Goal: Task Accomplishment & Management: Complete application form

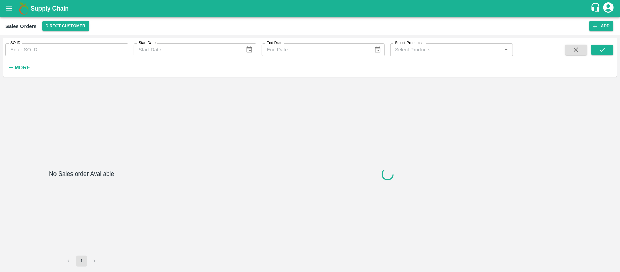
click at [37, 56] on input "SO ID" at bounding box center [66, 49] width 123 height 13
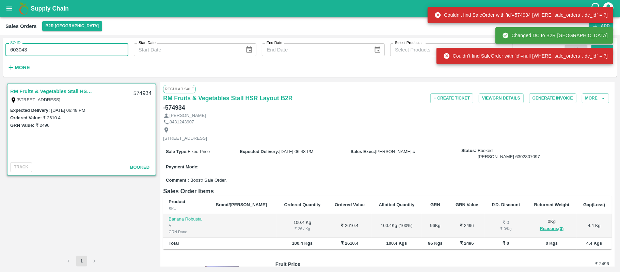
type input "603043"
click at [616, 47] on div "SO ID 603043 SO ID Start Date Start Date End Date End Date Select Products Sele…" at bounding box center [310, 57] width 615 height 33
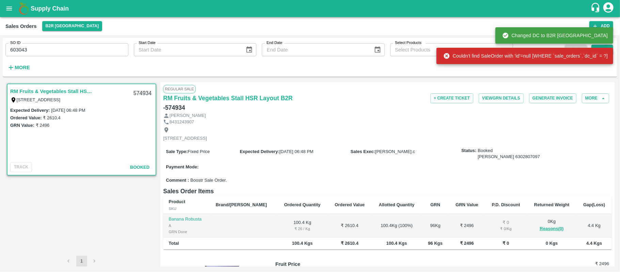
click at [610, 47] on div "Couldn't find SaleOrder with 'id'=null [WHERE `sale_orders`.`dc_id` = ?]" at bounding box center [525, 56] width 177 height 20
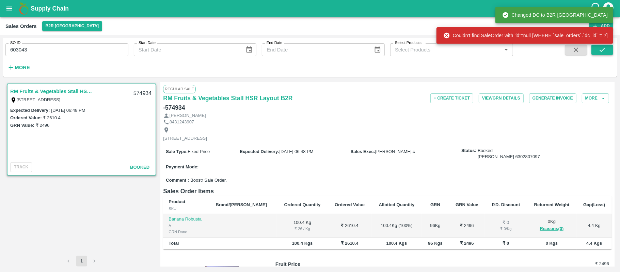
click at [609, 48] on button "submit" at bounding box center [602, 50] width 22 height 10
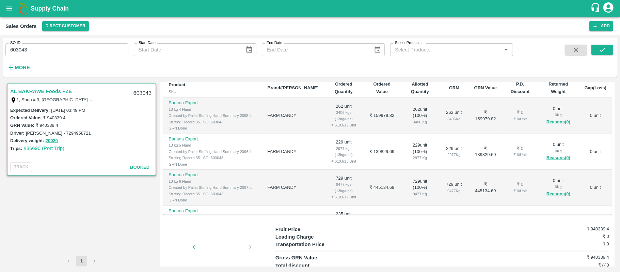
drag, startPoint x: 10, startPoint y: 55, endPoint x: 22, endPoint y: 57, distance: 12.4
click at [17, 57] on div "SO ID 603043 SO ID Start Date Start Date End Date End Date Select Products Sele…" at bounding box center [256, 55] width 513 height 35
click at [27, 51] on input "603043" at bounding box center [66, 49] width 123 height 13
paste input "text"
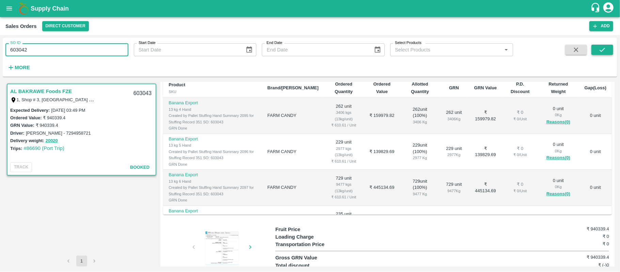
click at [604, 50] on icon "submit" at bounding box center [602, 49] width 7 height 7
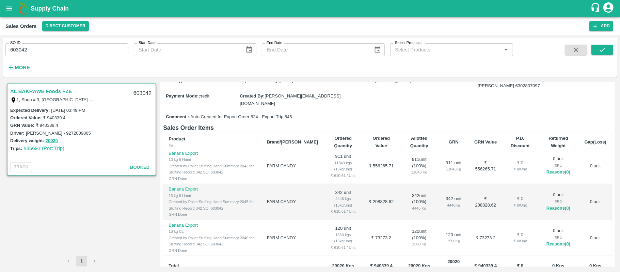
scroll to position [39, 0]
click at [68, 45] on input "603042" at bounding box center [66, 49] width 123 height 13
paste input "text"
click at [599, 44] on div "SO ID 593215 SO ID Start Date Start Date End Date End Date Select Products Sele…" at bounding box center [310, 57] width 615 height 33
click at [601, 54] on button "submit" at bounding box center [602, 50] width 22 height 10
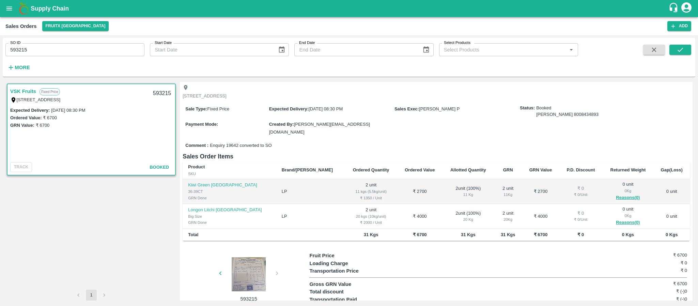
scroll to position [51, 0]
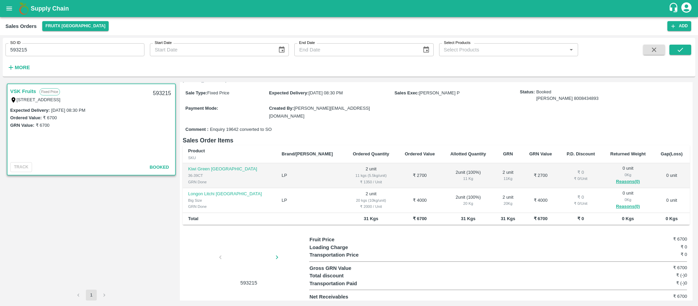
click at [76, 46] on input "593215" at bounding box center [74, 49] width 139 height 13
paste input "text"
click at [620, 53] on button "submit" at bounding box center [680, 50] width 22 height 10
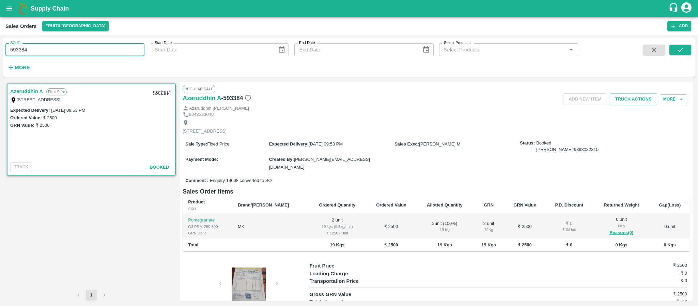
click at [84, 47] on input "593384" at bounding box center [74, 49] width 139 height 13
paste input "text"
click at [620, 56] on span at bounding box center [680, 59] width 22 height 28
click at [620, 51] on button "submit" at bounding box center [680, 50] width 22 height 10
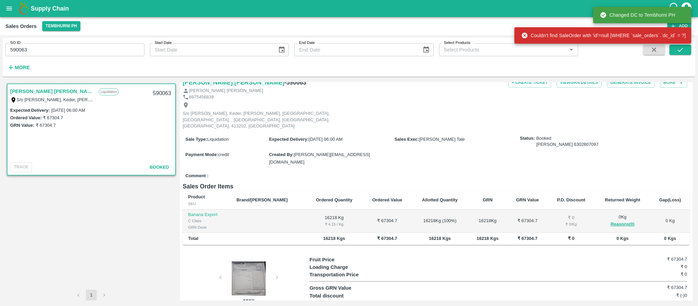
scroll to position [27, 0]
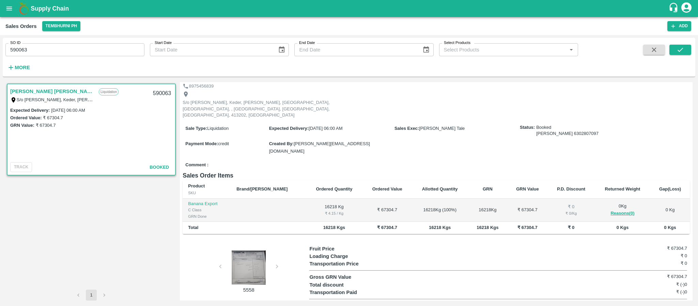
click at [192, 207] on div "C Class" at bounding box center [206, 210] width 37 height 6
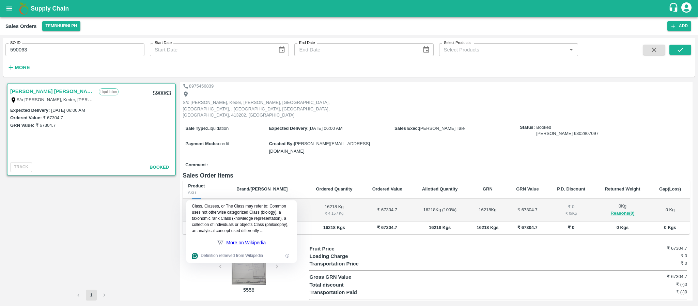
click at [400, 90] on div "S/o [PERSON_NAME], Keder, [PERSON_NAME], [GEOGRAPHIC_DATA], [GEOGRAPHIC_DATA], …" at bounding box center [436, 104] width 507 height 31
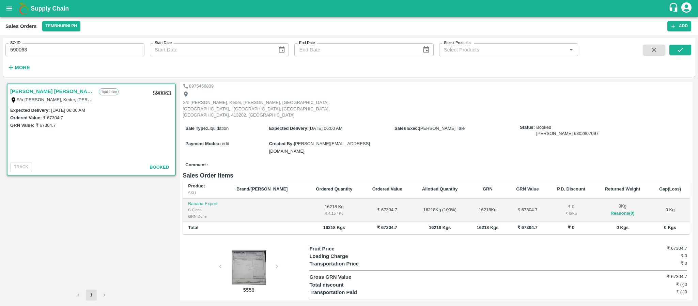
scroll to position [0, 0]
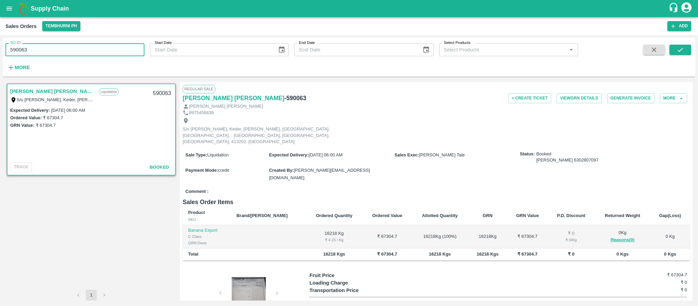
click at [74, 46] on input "590063" at bounding box center [74, 49] width 139 height 13
paste input "text"
type input "590251"
click at [620, 53] on button "submit" at bounding box center [680, 50] width 22 height 10
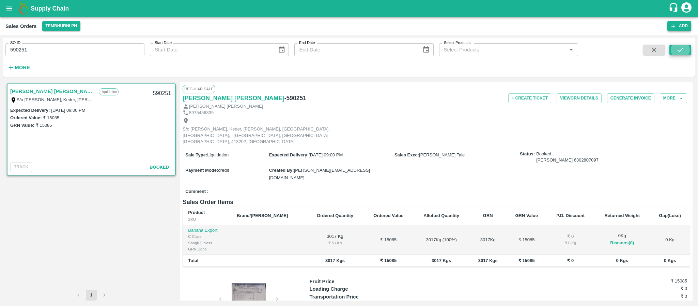
click at [620, 29] on button "Add" at bounding box center [679, 26] width 24 height 10
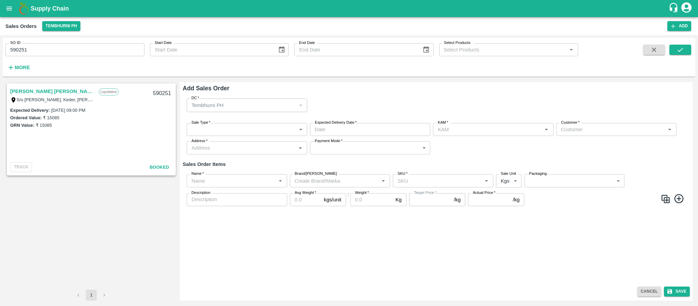
click at [583, 127] on input "Customer   *" at bounding box center [610, 129] width 105 height 9
type input "vsk"
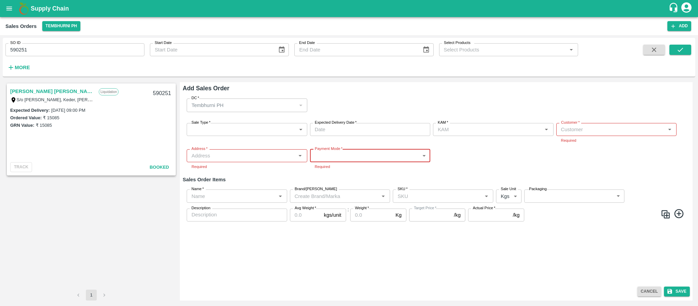
click at [586, 125] on input "Customer   *" at bounding box center [610, 129] width 105 height 9
